Goal: Information Seeking & Learning: Check status

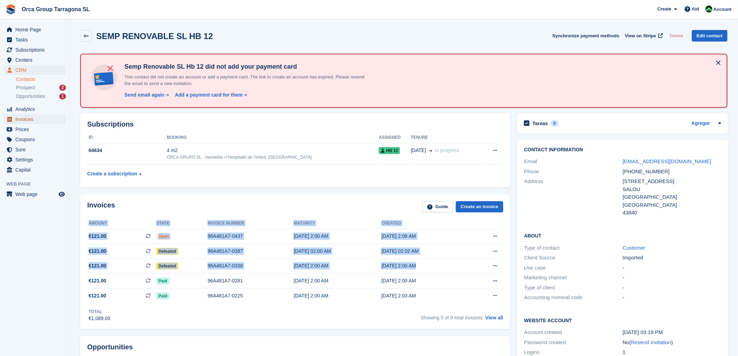
click at [24, 121] on font "Invoices" at bounding box center [24, 119] width 18 height 6
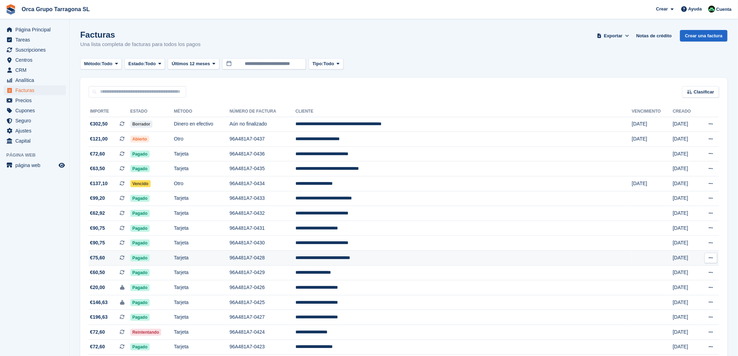
click at [393, 260] on td "**********" at bounding box center [463, 258] width 337 height 15
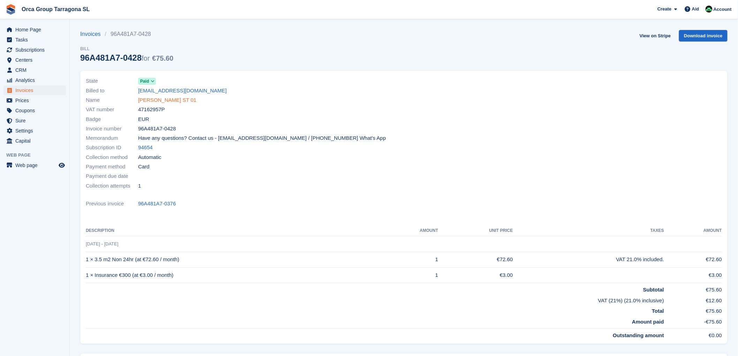
click at [190, 98] on font "PATRICIA GONZALEZ ANDRADE ST 01" at bounding box center [167, 100] width 58 height 6
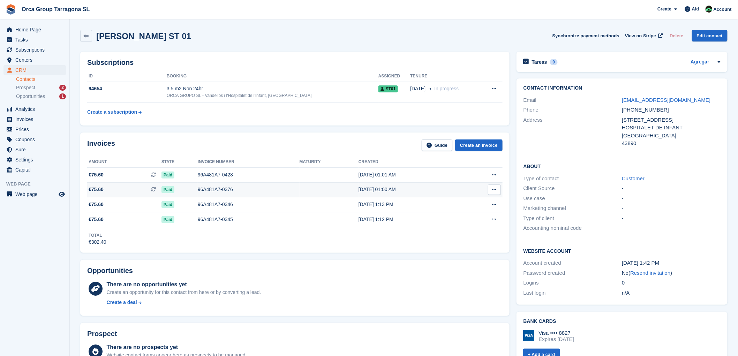
click at [369, 190] on font "July 30, 01:00 AM" at bounding box center [376, 190] width 37 height 6
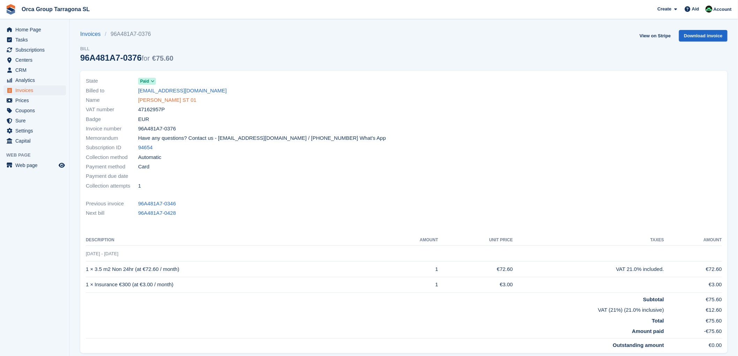
click at [171, 102] on font "[PERSON_NAME] ST 01" at bounding box center [167, 100] width 58 height 6
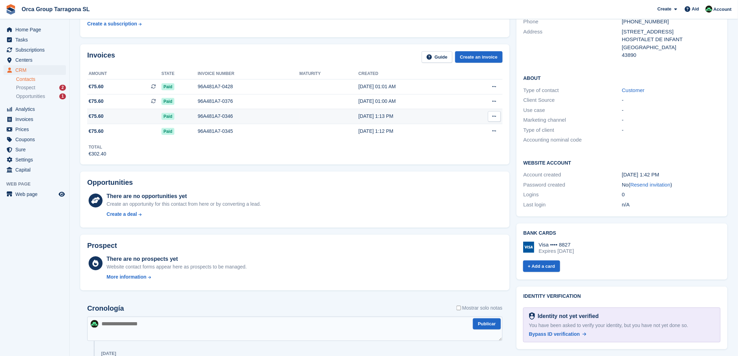
scroll to position [6, 0]
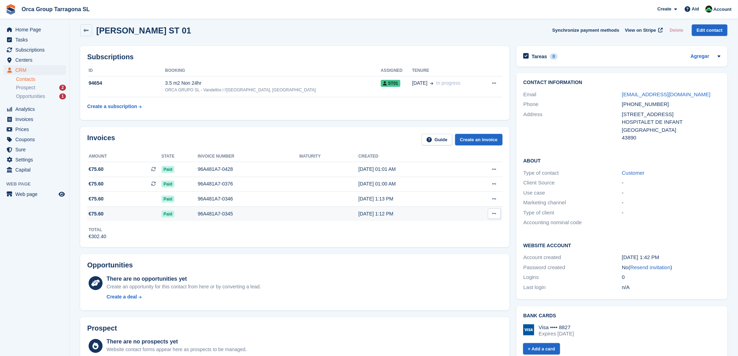
click at [97, 214] on font "€75.60" at bounding box center [96, 214] width 15 height 6
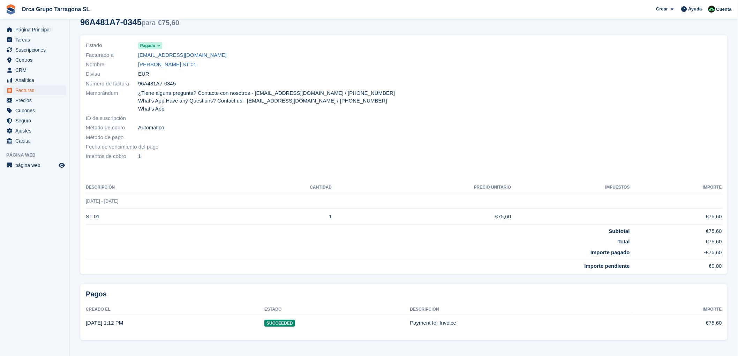
scroll to position [36, 0]
click at [167, 68] on link "[PERSON_NAME] ST 01" at bounding box center [167, 64] width 58 height 8
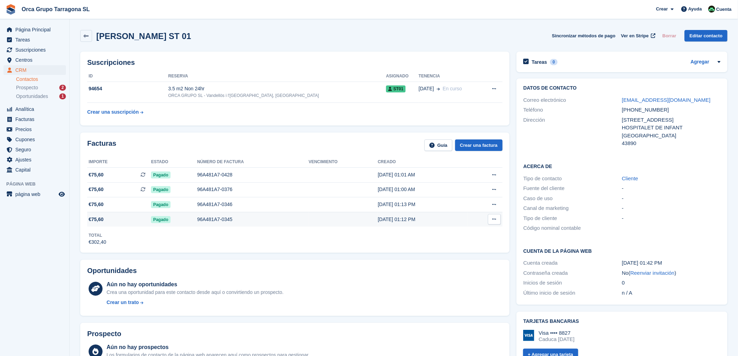
drag, startPoint x: 225, startPoint y: 215, endPoint x: 224, endPoint y: 220, distance: 5.1
click at [225, 217] on td "96A481A7-0345" at bounding box center [253, 219] width 112 height 15
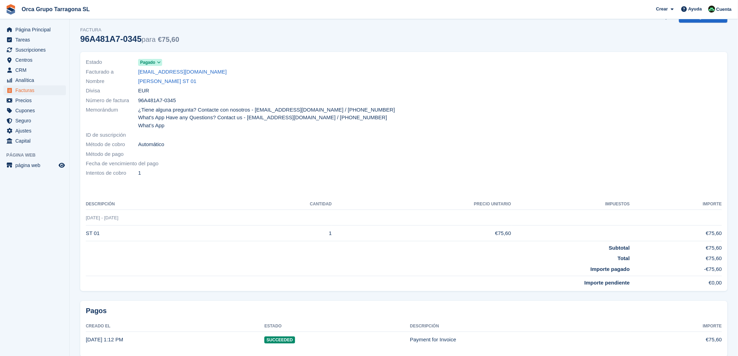
scroll to position [36, 0]
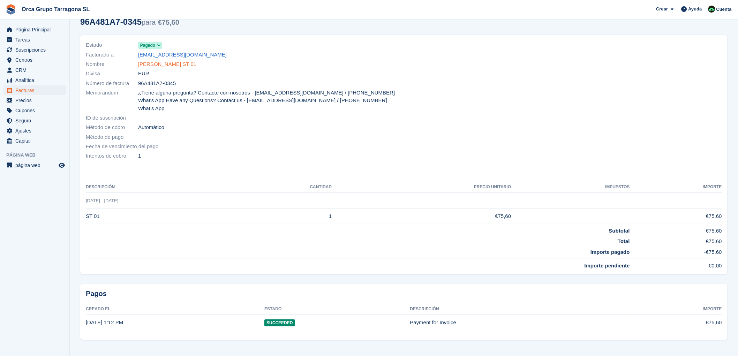
click at [158, 63] on link "[PERSON_NAME] ST 01" at bounding box center [167, 64] width 58 height 8
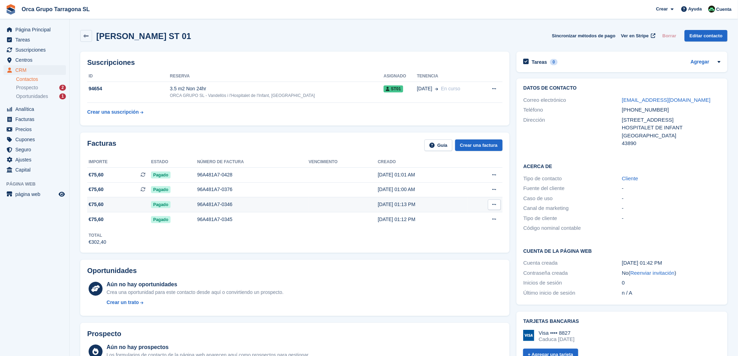
click at [214, 206] on div "96A481A7-0346" at bounding box center [253, 204] width 112 height 7
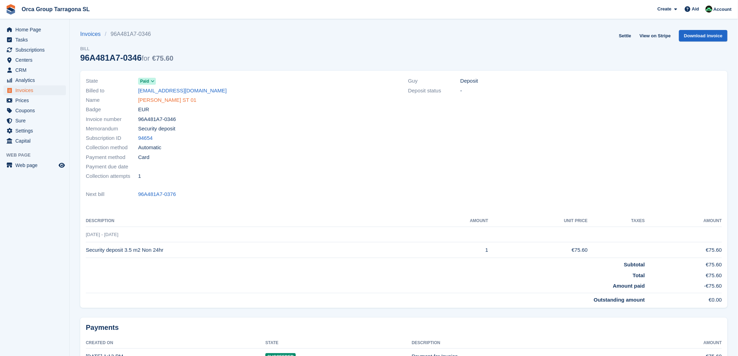
click at [182, 99] on font "[PERSON_NAME] ST 01" at bounding box center [167, 100] width 58 height 6
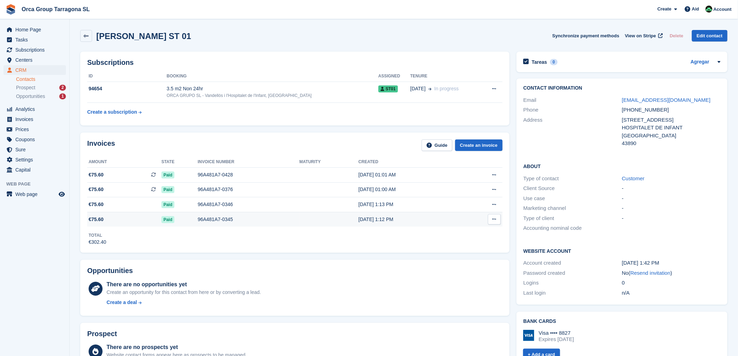
click at [164, 218] on font "Paid" at bounding box center [168, 219] width 9 height 5
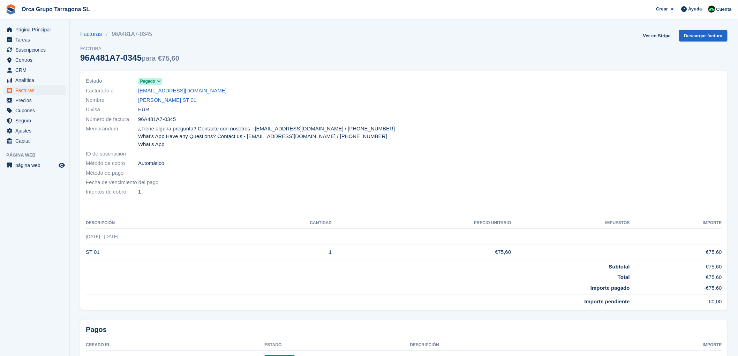
scroll to position [36, 0]
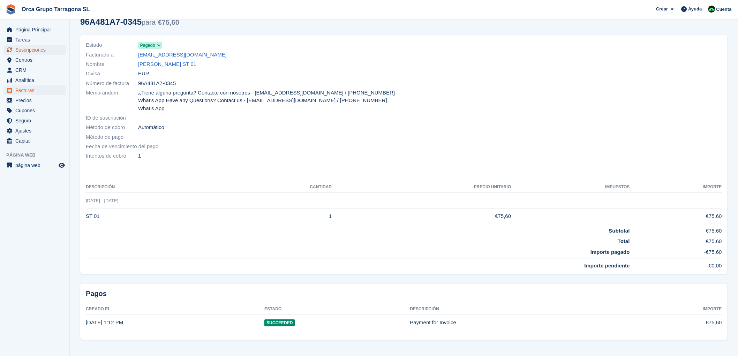
click at [46, 52] on span "Suscripciones" at bounding box center [36, 50] width 42 height 10
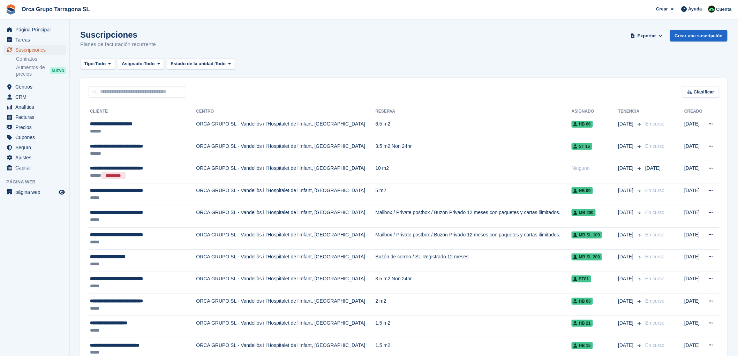
click at [29, 47] on span "Suscripciones" at bounding box center [36, 50] width 42 height 10
click at [34, 118] on span "Facturas" at bounding box center [36, 117] width 42 height 10
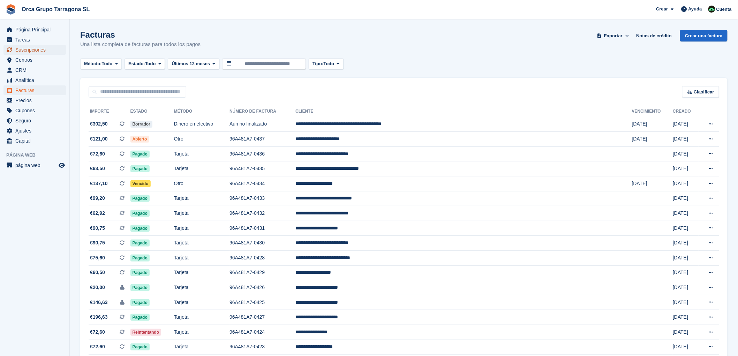
click at [43, 51] on span "Suscripciones" at bounding box center [36, 50] width 42 height 10
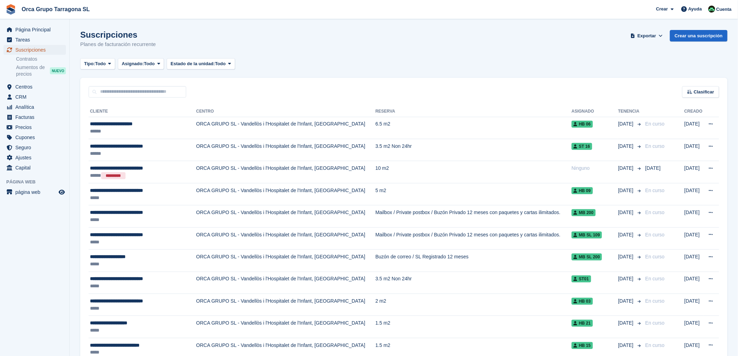
click at [42, 49] on span "Suscripciones" at bounding box center [36, 50] width 42 height 10
click at [127, 277] on span "**********" at bounding box center [116, 278] width 53 height 5
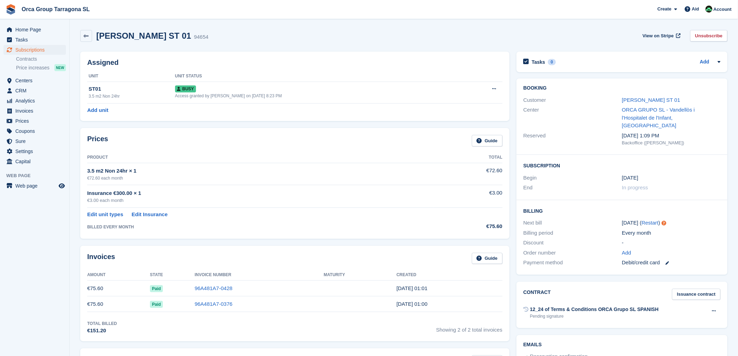
click at [123, 172] on font "3.5 m2 Non 24hr × 1" at bounding box center [111, 171] width 49 height 6
click at [125, 195] on font "Insurance €300.00 × 1" at bounding box center [114, 193] width 54 height 6
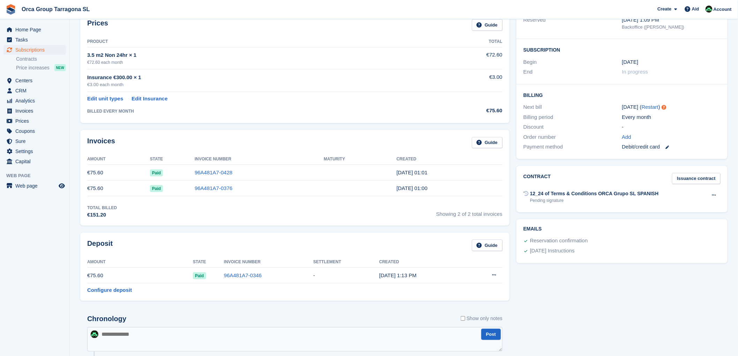
scroll to position [116, 0]
click at [247, 276] on font "96A481A7-0346" at bounding box center [243, 275] width 38 height 6
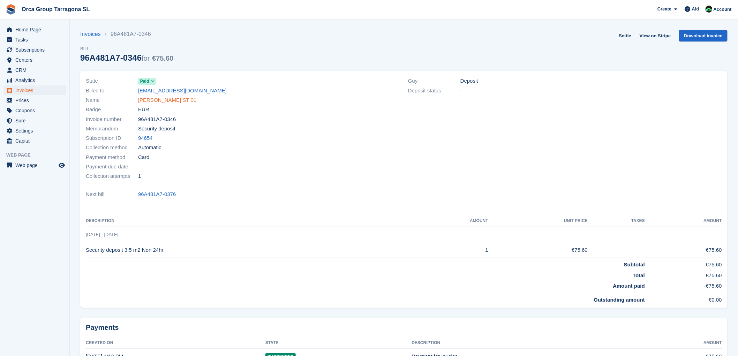
click at [196, 100] on font "[PERSON_NAME] ST 01" at bounding box center [167, 100] width 58 height 6
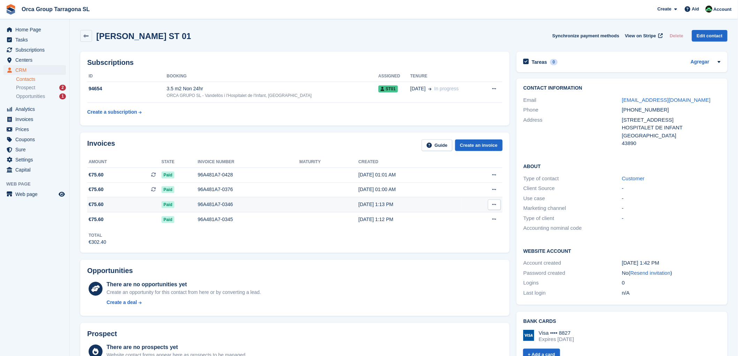
click at [494, 206] on icon at bounding box center [494, 204] width 4 height 5
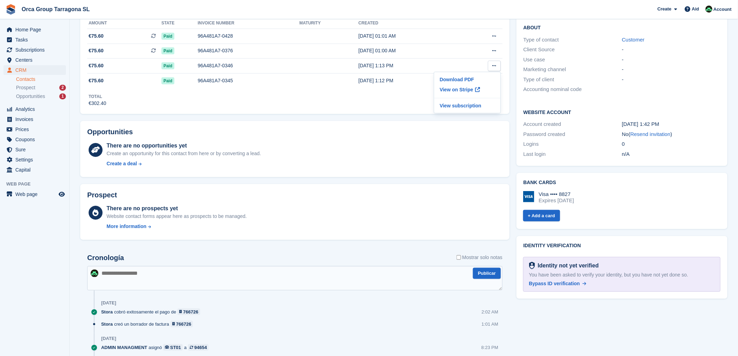
scroll to position [155, 0]
